Goal: Transaction & Acquisition: Purchase product/service

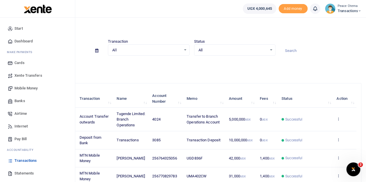
click at [29, 78] on span "Xente Transfers" at bounding box center [28, 76] width 28 height 6
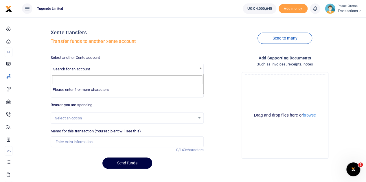
click at [78, 67] on span "Search for an account" at bounding box center [71, 69] width 37 height 4
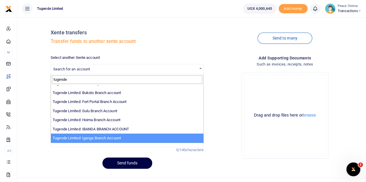
scroll to position [14, 0]
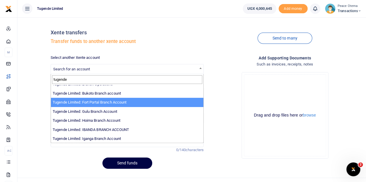
type input "tugende"
select select "3346"
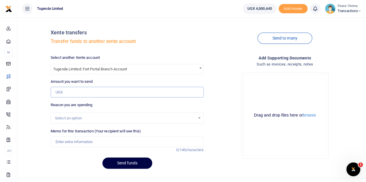
click at [67, 93] on input "Amount you want to send" at bounding box center [127, 92] width 153 height 11
click at [360, 10] on icon at bounding box center [359, 11] width 3 height 4
click at [339, 21] on link "Switch accounts" at bounding box center [339, 21] width 46 height 8
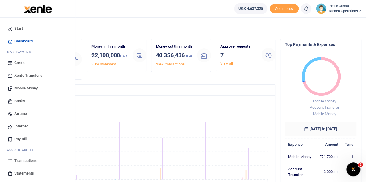
click at [32, 75] on span "Xente Transfers" at bounding box center [28, 76] width 28 height 6
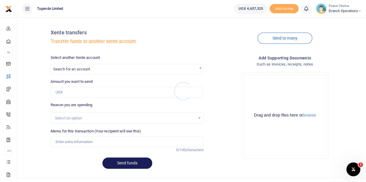
click at [87, 70] on div at bounding box center [183, 91] width 366 height 182
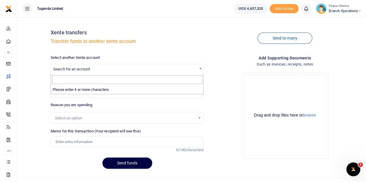
click at [87, 70] on span "Search for an account" at bounding box center [71, 69] width 37 height 4
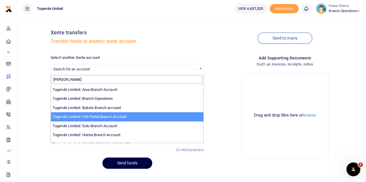
type input "[PERSON_NAME]"
select select "3346"
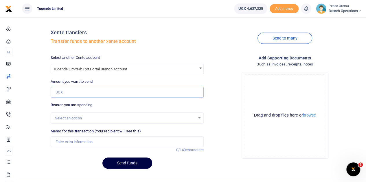
click at [78, 93] on input "Amount you want to send" at bounding box center [127, 92] width 153 height 11
paste input "106,000.00"
type input "106,000"
click at [74, 140] on input "Memo for this transaction (Your recipient will see this)" at bounding box center [127, 142] width 153 height 11
click at [63, 143] on input "Memo for this transaction (Your recipient will see this)" at bounding box center [127, 142] width 153 height 11
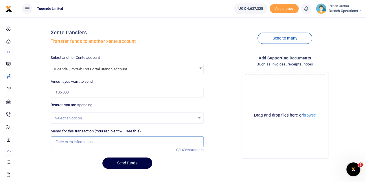
paste input "TLUG-016292"
click at [84, 142] on input "TLUG016292" at bounding box center [127, 142] width 153 height 11
type input "TLUG016292 Fortportal electricity"
click at [122, 163] on button "Send funds" at bounding box center [127, 163] width 50 height 11
click at [187, 36] on h4 "Xente transfers" at bounding box center [127, 32] width 153 height 6
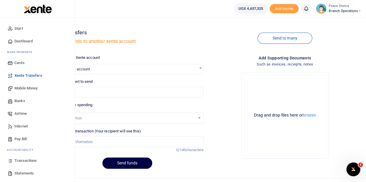
click at [24, 160] on span "Transactions" at bounding box center [25, 161] width 22 height 6
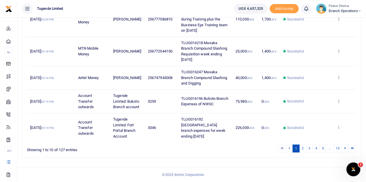
scroll to position [249, 0]
